Goal: Task Accomplishment & Management: Manage account settings

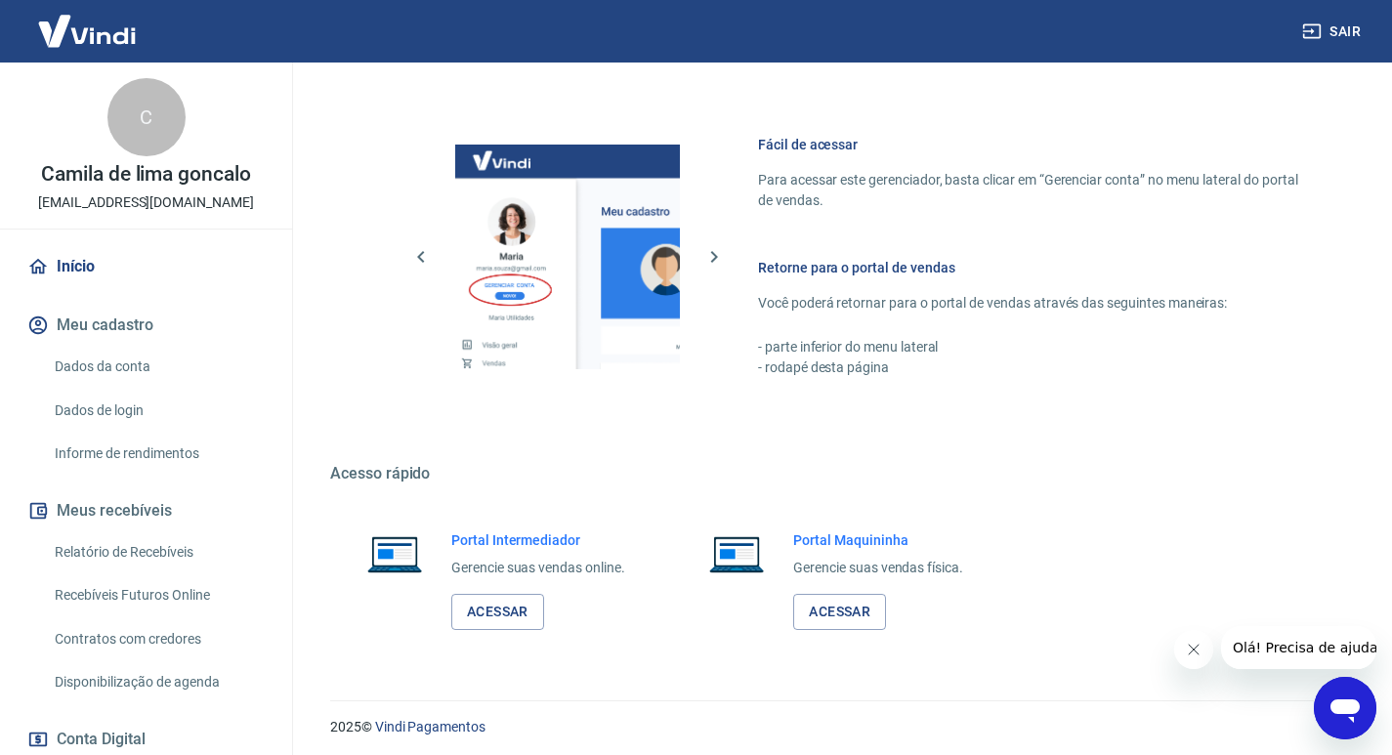
scroll to position [807, 0]
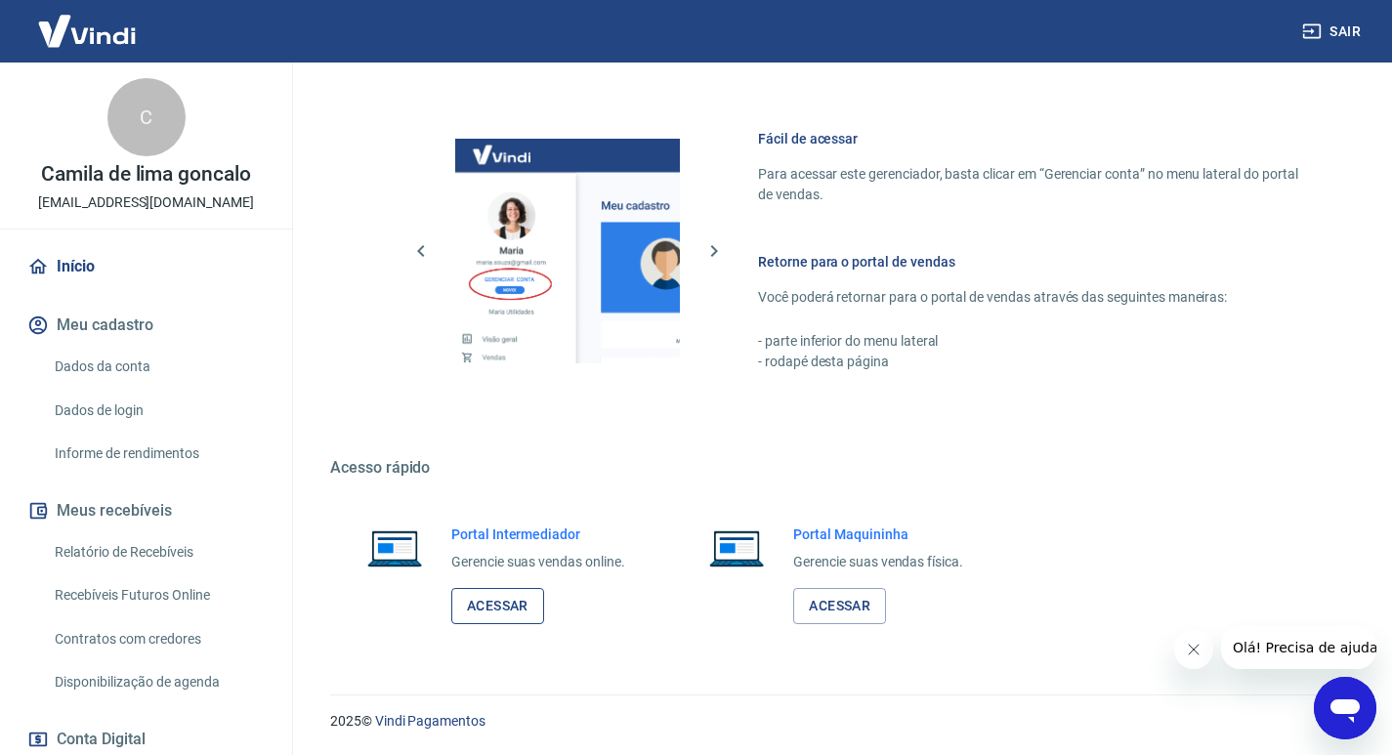
click at [486, 620] on link "Acessar" at bounding box center [497, 606] width 93 height 36
